Goal: Check status: Check status

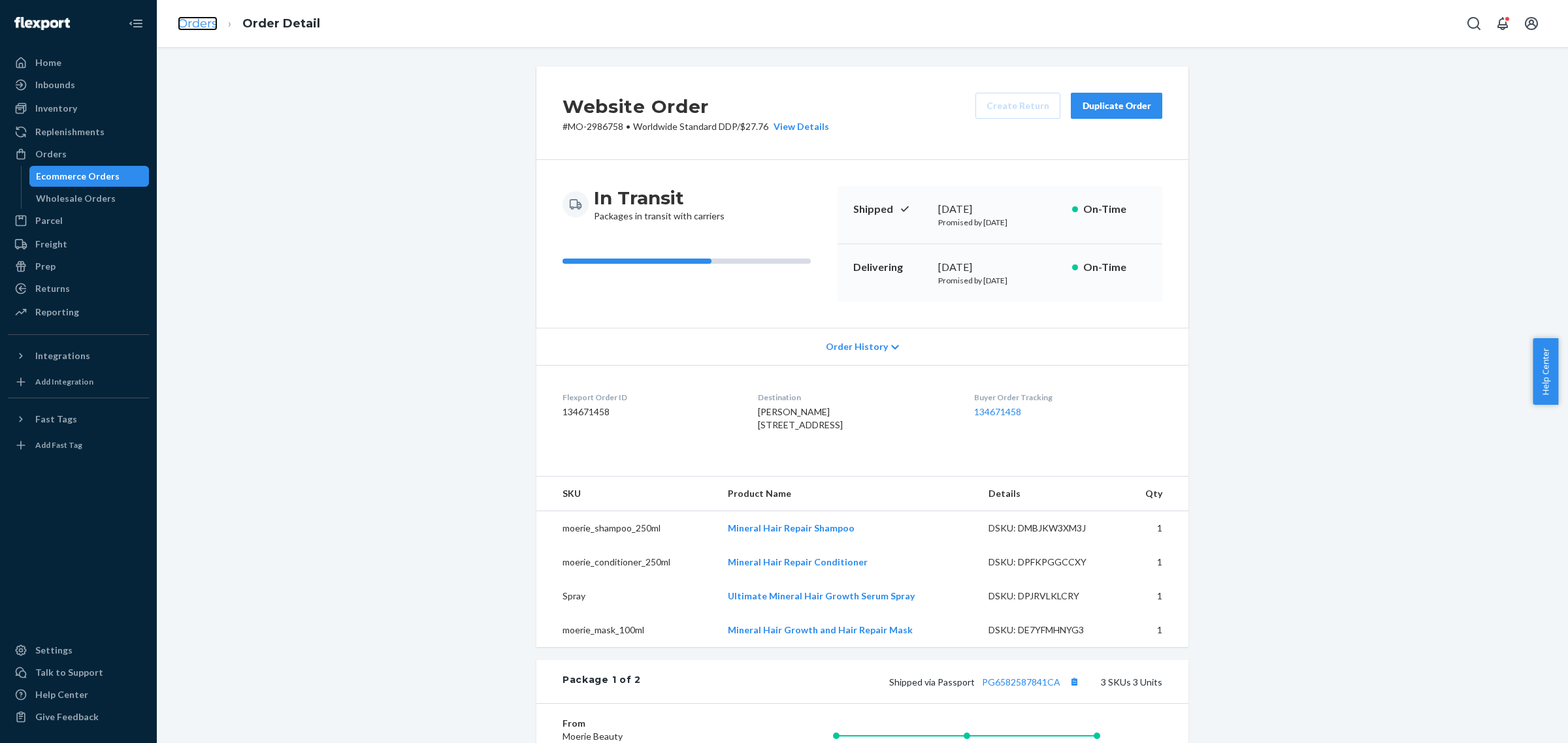
drag, startPoint x: 0, startPoint y: 0, endPoint x: 197, endPoint y: 18, distance: 197.8
click at [197, 18] on link "Orders" at bounding box center [197, 24] width 40 height 14
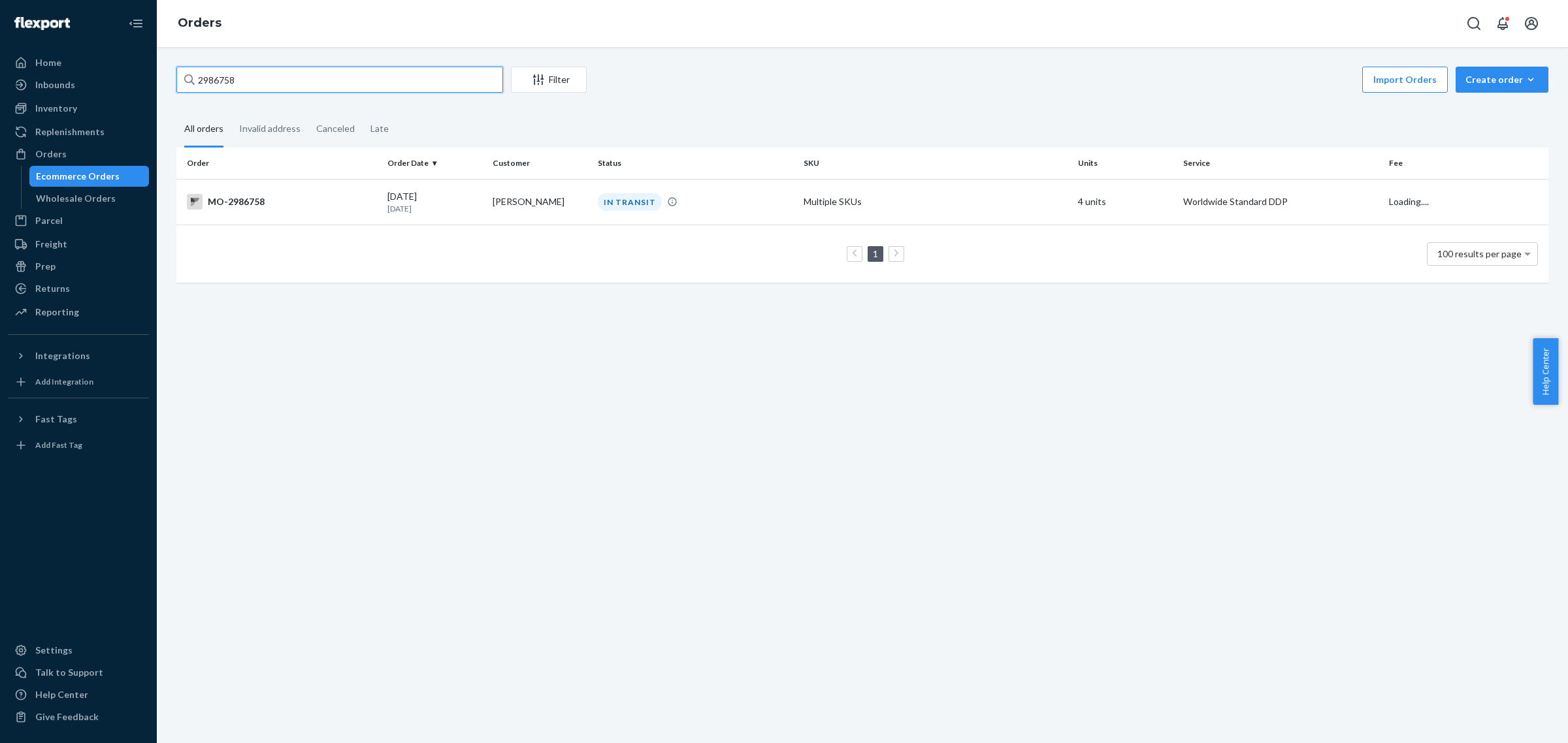
click at [302, 67] on input "2986758" at bounding box center [339, 80] width 327 height 26
paste input "2882180"
click at [210, 82] on input "2882180" at bounding box center [339, 80] width 327 height 26
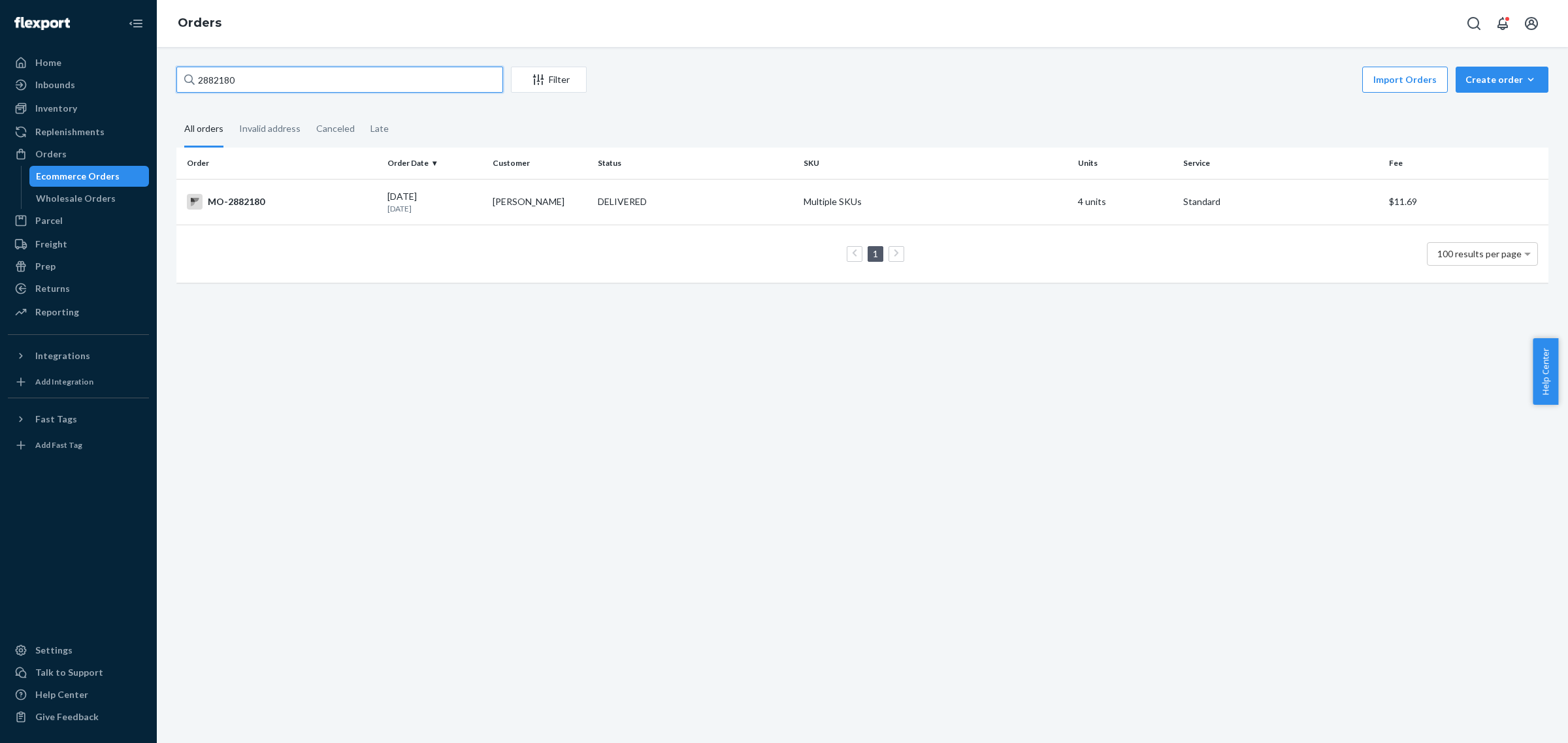
type input "2882180"
click at [831, 85] on div "Import Orders Create order Ecommerce order Removal order" at bounding box center [1071, 81] width 954 height 30
click at [442, 201] on div "[DATE] [DATE]" at bounding box center [435, 202] width 95 height 24
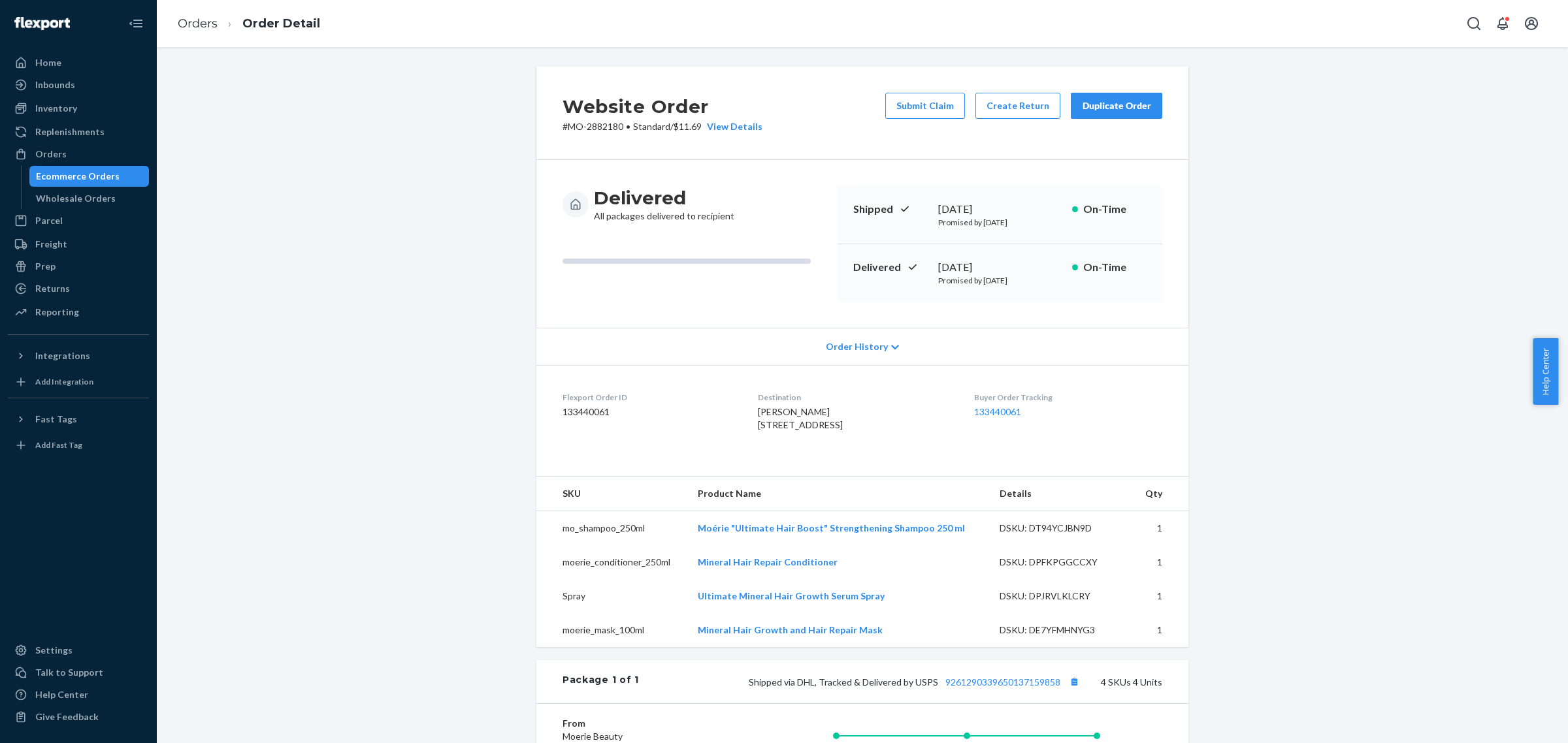
click at [399, 391] on div "Website Order # MO-2882180 • Standard / $11.69 View Details Submit Claim Create…" at bounding box center [862, 555] width 1392 height 977
